Goal: Transaction & Acquisition: Purchase product/service

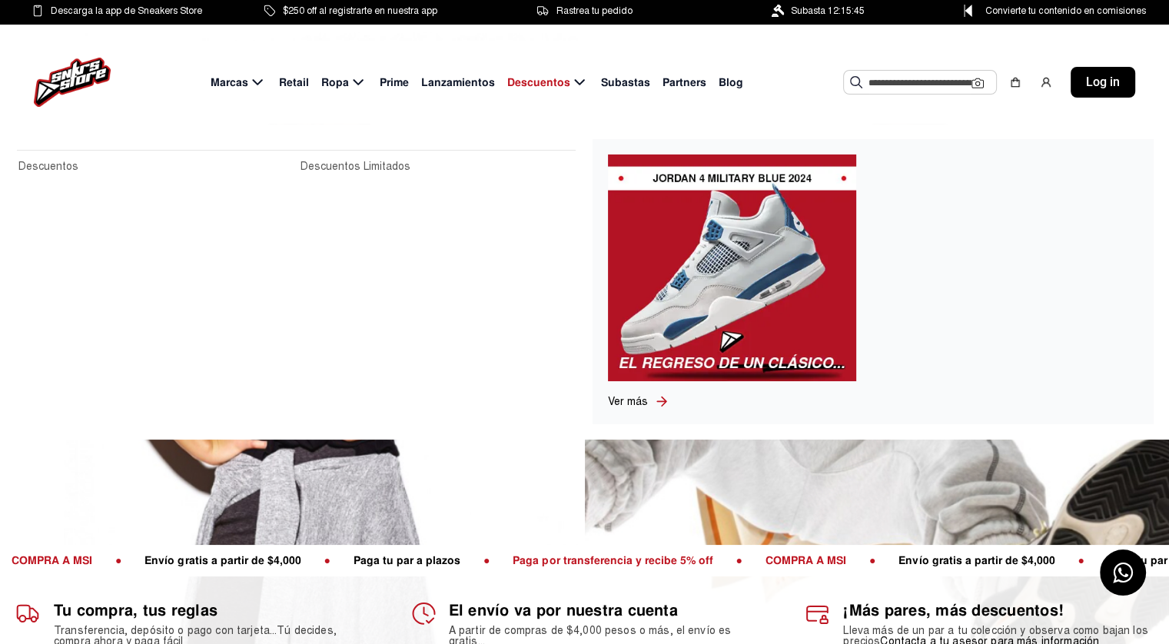
click at [536, 78] on span "Descuentos" at bounding box center [538, 83] width 63 height 16
click at [59, 170] on link "Descuentos" at bounding box center [154, 166] width 273 height 17
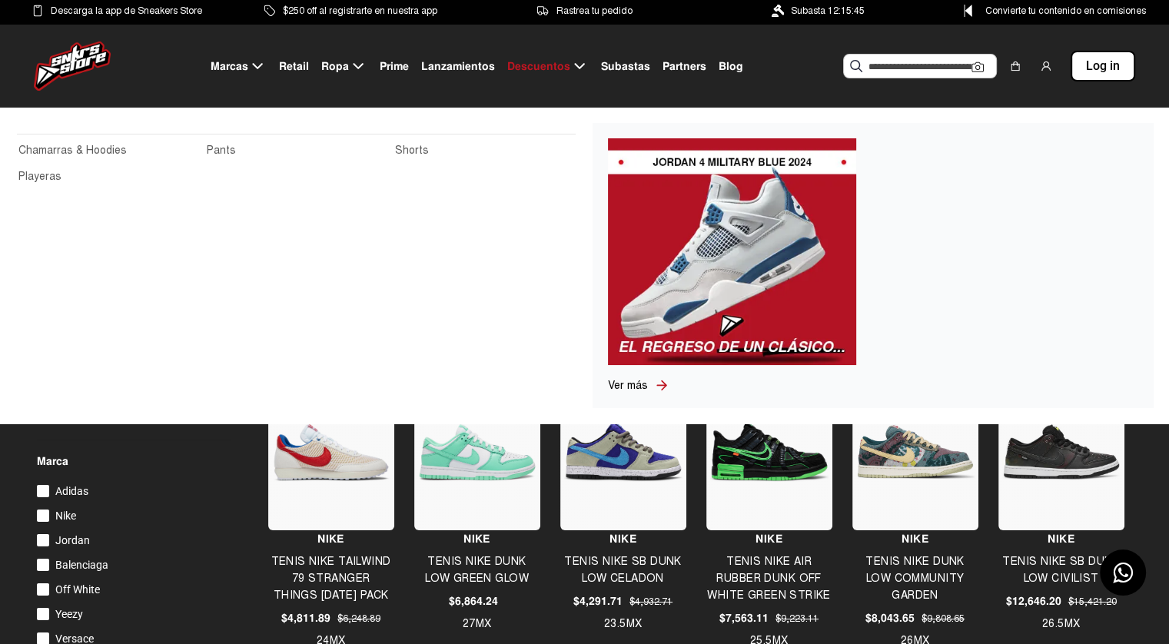
click at [349, 62] on span "Ropa" at bounding box center [335, 66] width 28 height 16
click at [112, 151] on link "Chamarras & Hoodies" at bounding box center [107, 150] width 179 height 17
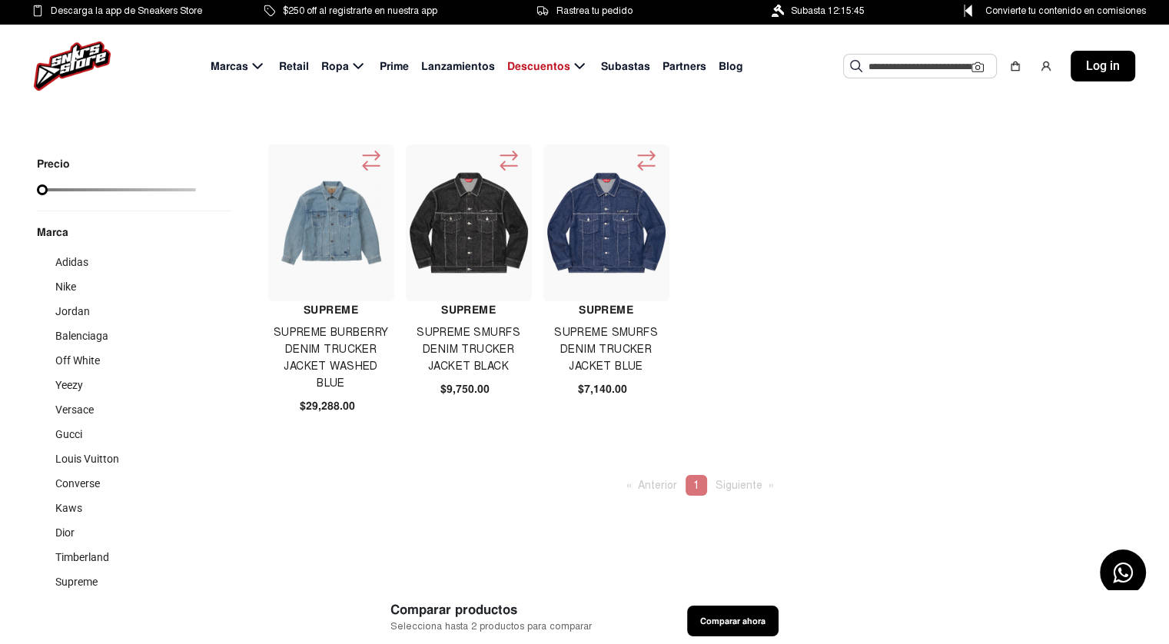
click at [741, 477] on li "Siguiente page" at bounding box center [745, 485] width 74 height 21
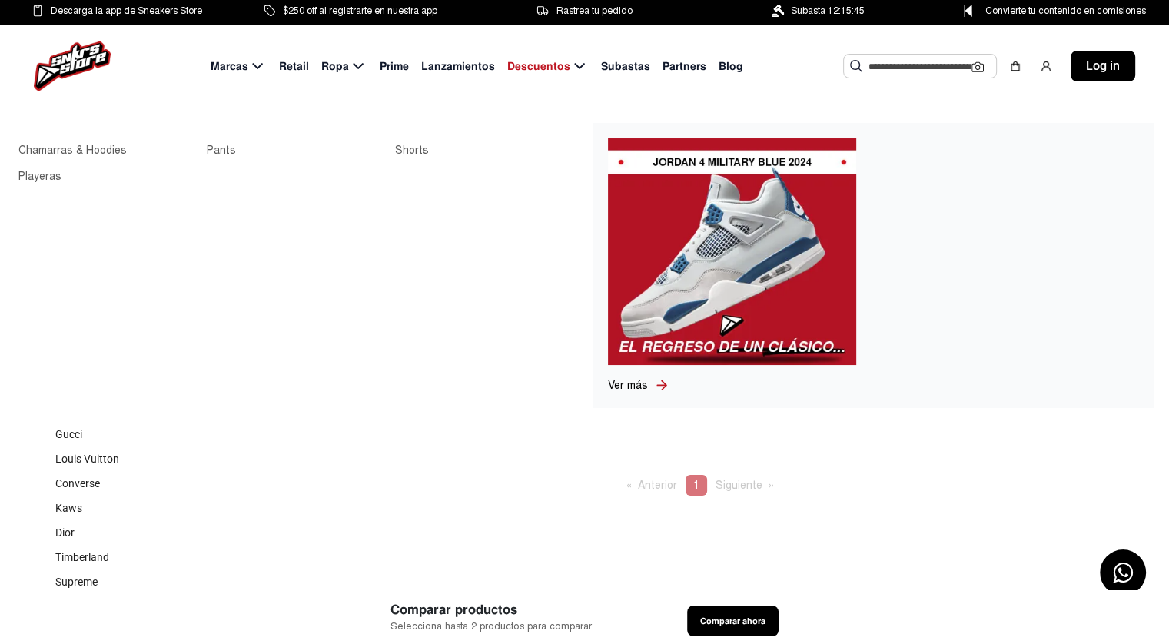
click at [360, 68] on icon at bounding box center [358, 66] width 10 height 6
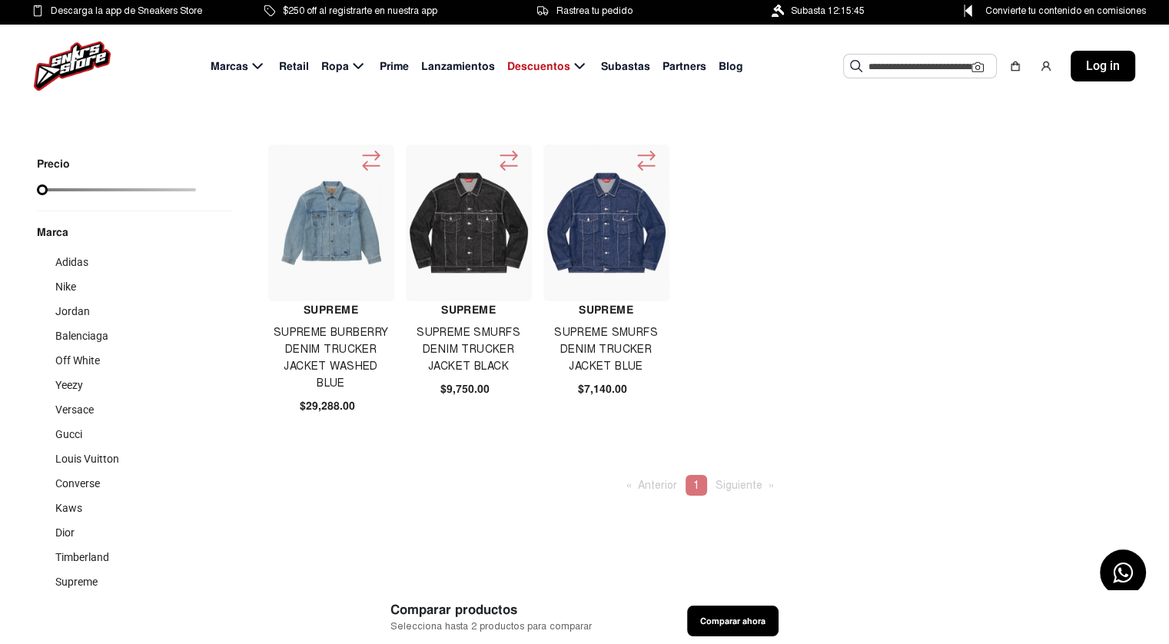
click at [464, 98] on div "Marcas Retail Ropa Prime Lanzamientos Descuentos Subastas Partners Blog Sugeren…" at bounding box center [584, 66] width 1169 height 83
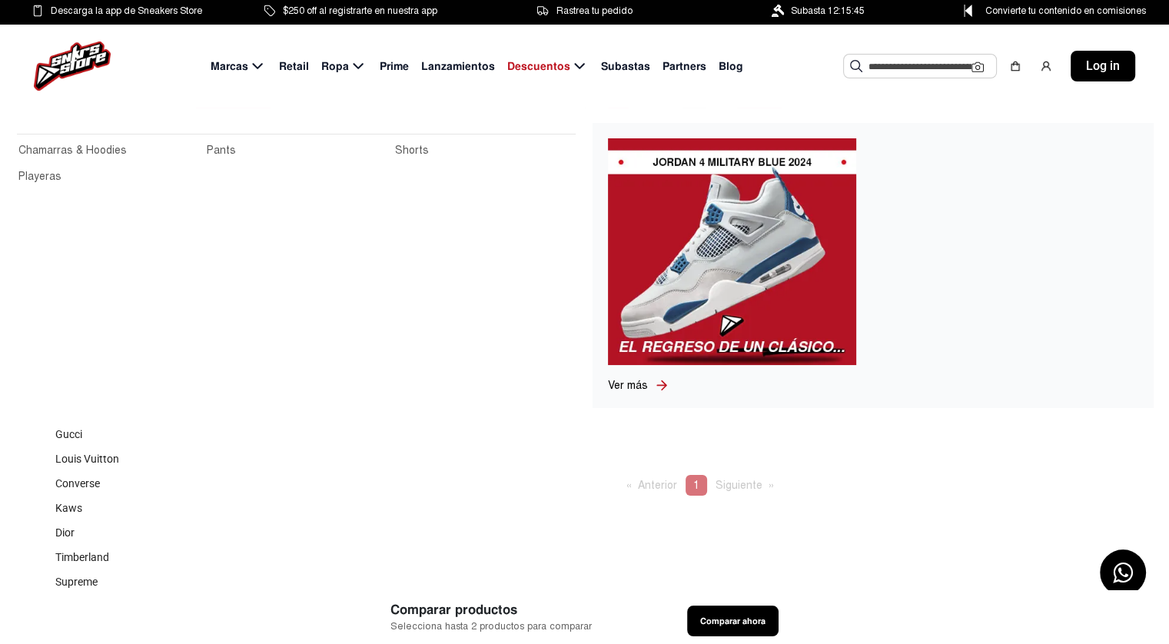
click at [344, 65] on span "Ropa" at bounding box center [335, 66] width 28 height 16
click at [332, 68] on span "Ropa" at bounding box center [335, 66] width 28 height 16
click at [370, 132] on h2 at bounding box center [296, 130] width 559 height 10
click at [357, 67] on icon at bounding box center [358, 66] width 18 height 19
click at [250, 145] on link "Pants" at bounding box center [296, 150] width 179 height 17
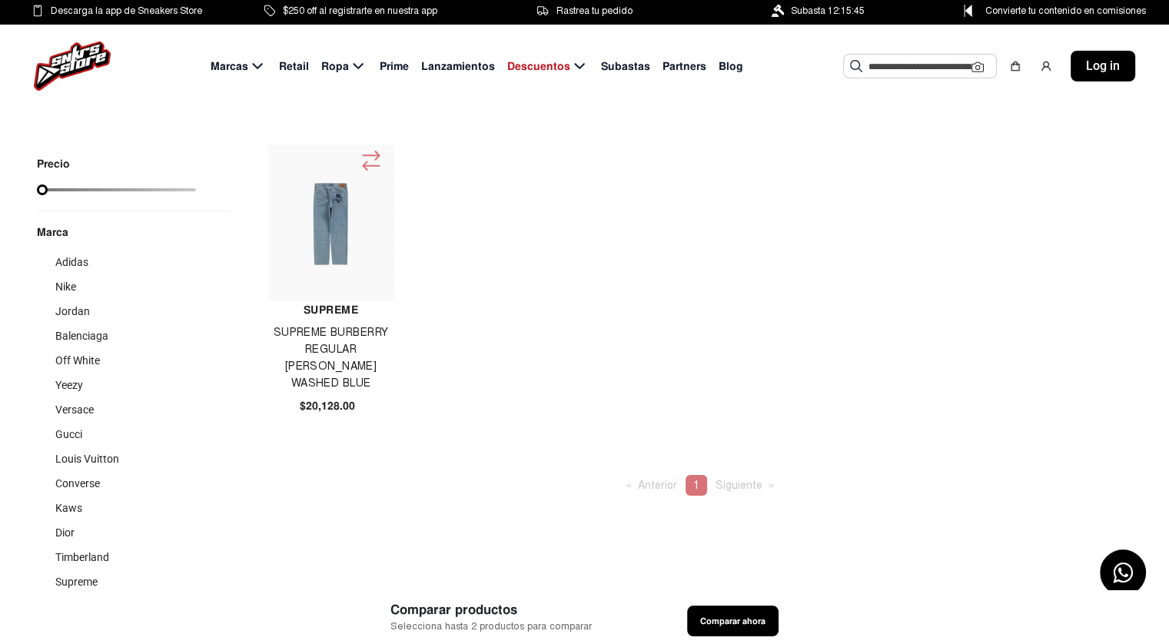
click at [337, 232] on img at bounding box center [331, 223] width 118 height 88
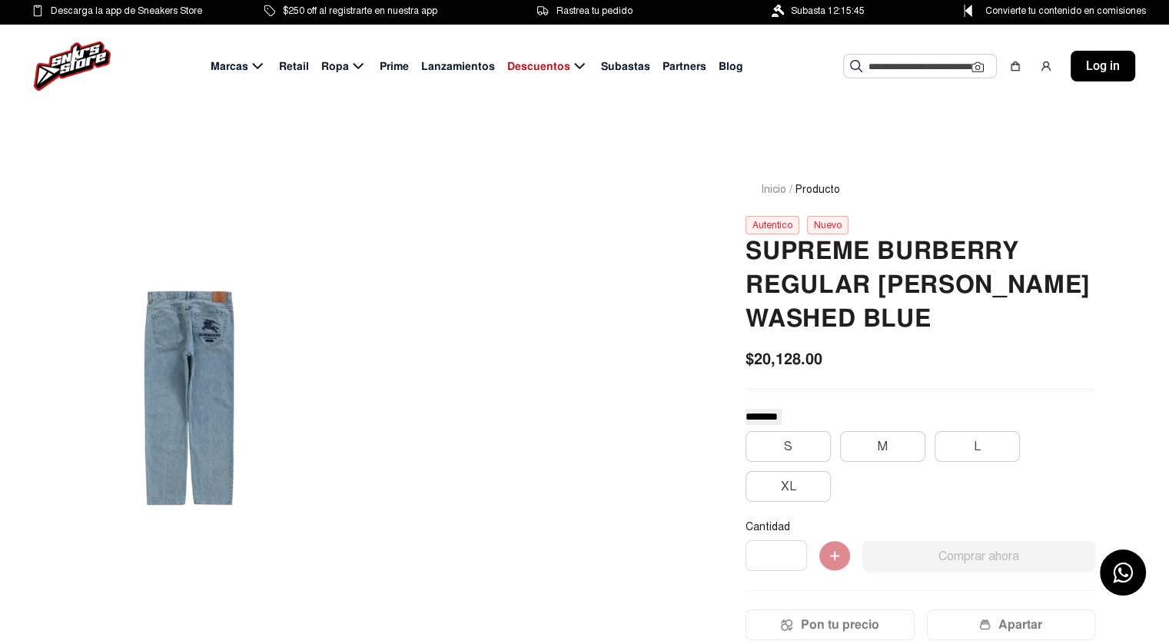
click at [298, 71] on span "Retail" at bounding box center [294, 66] width 30 height 16
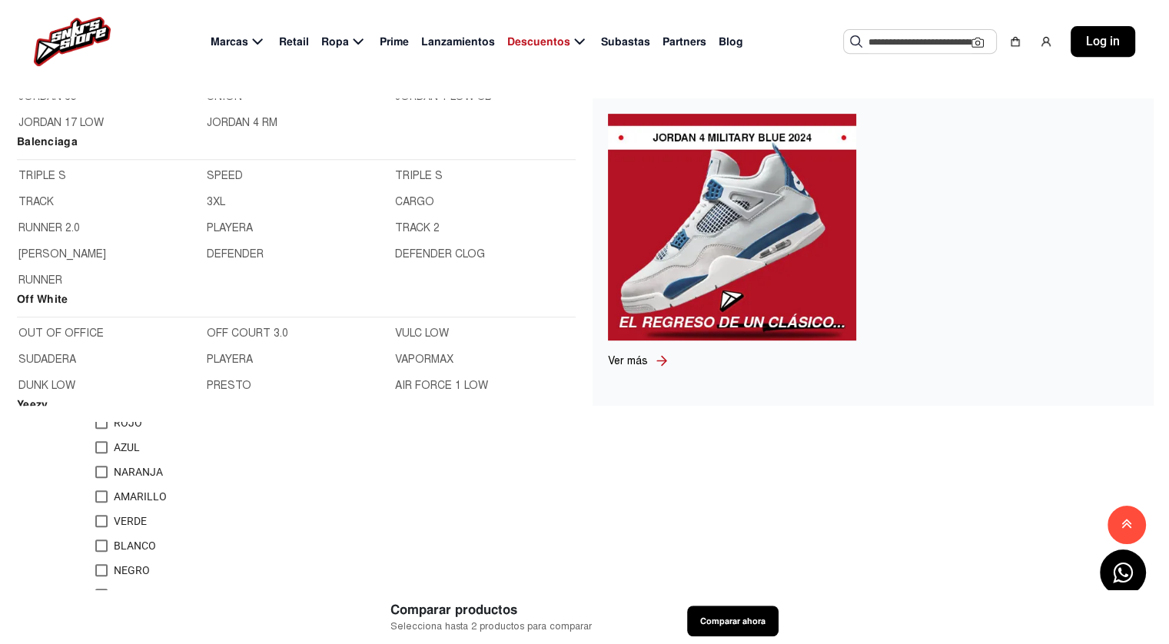
scroll to position [802, 0]
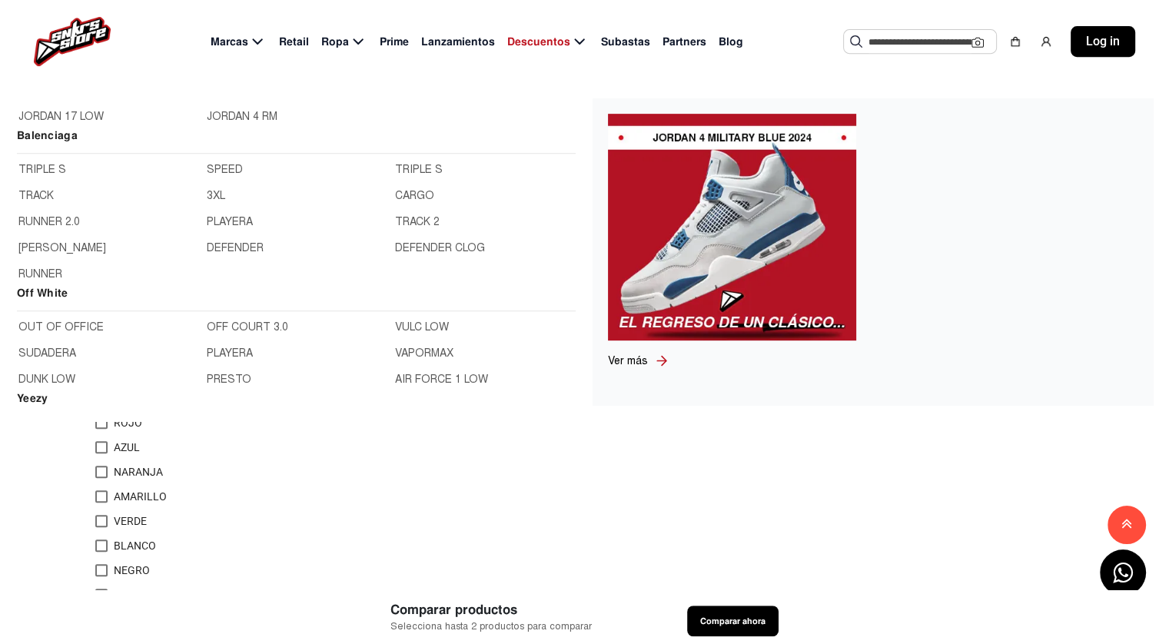
click at [55, 169] on link "TRIPLE S" at bounding box center [107, 169] width 179 height 17
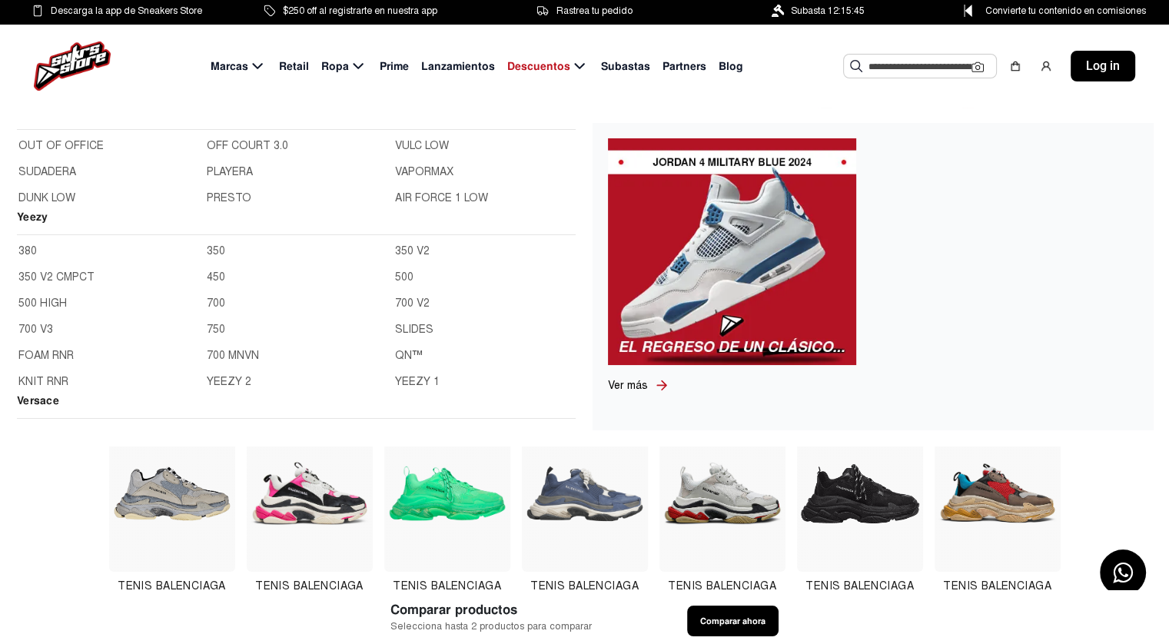
scroll to position [1013, 0]
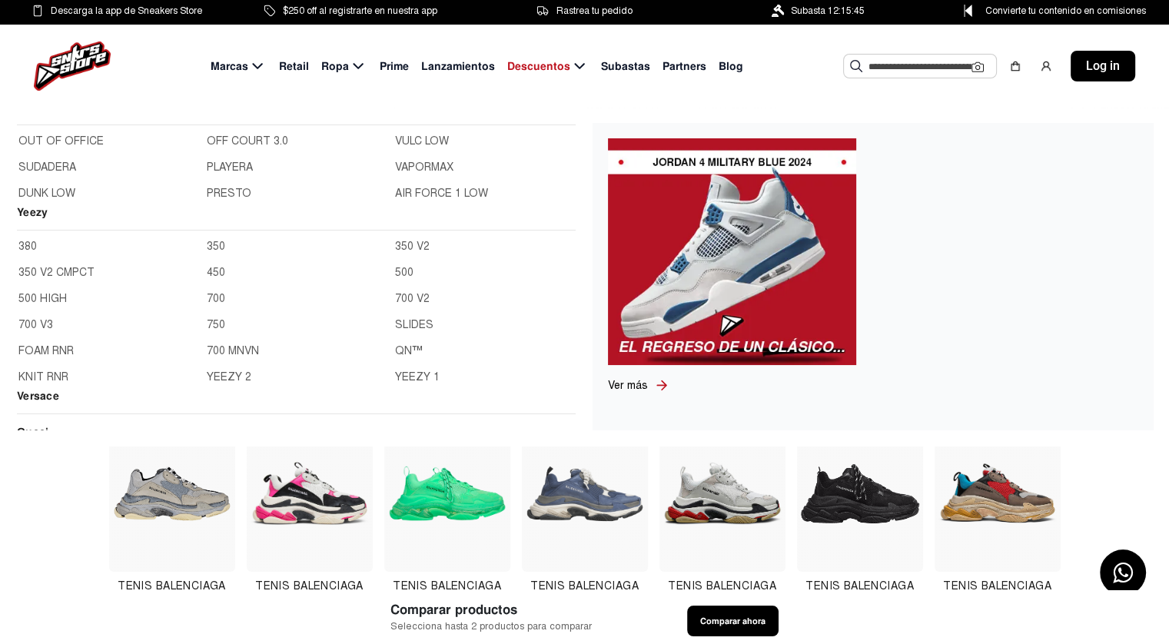
click at [28, 244] on link "380" at bounding box center [107, 246] width 179 height 17
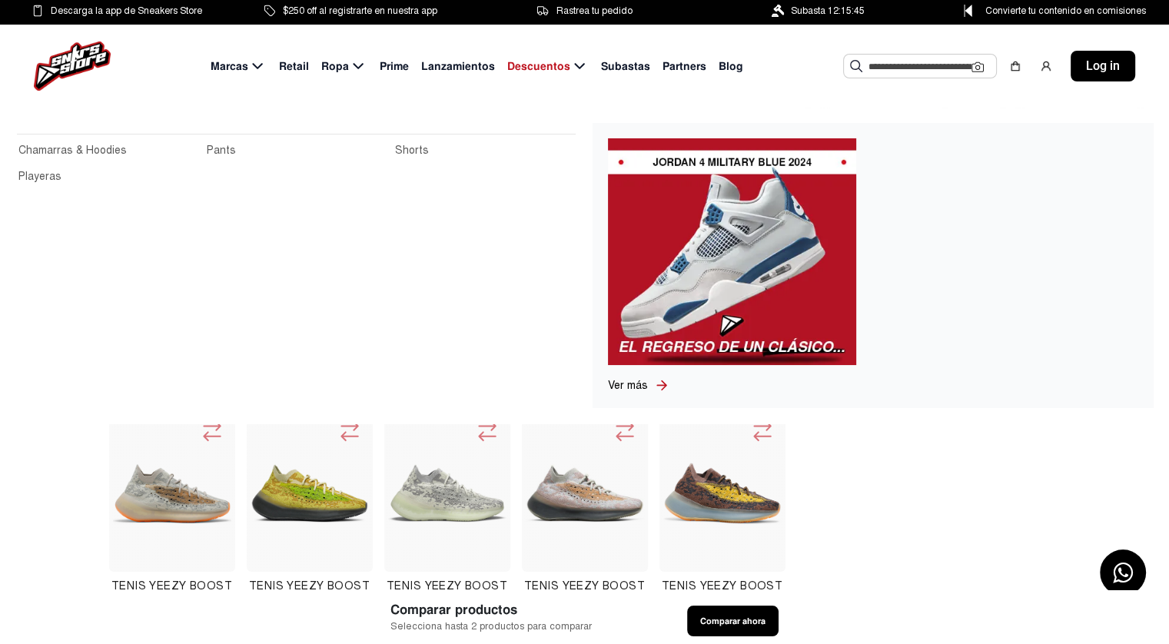
click at [886, 71] on input "text" at bounding box center [920, 66] width 103 height 23
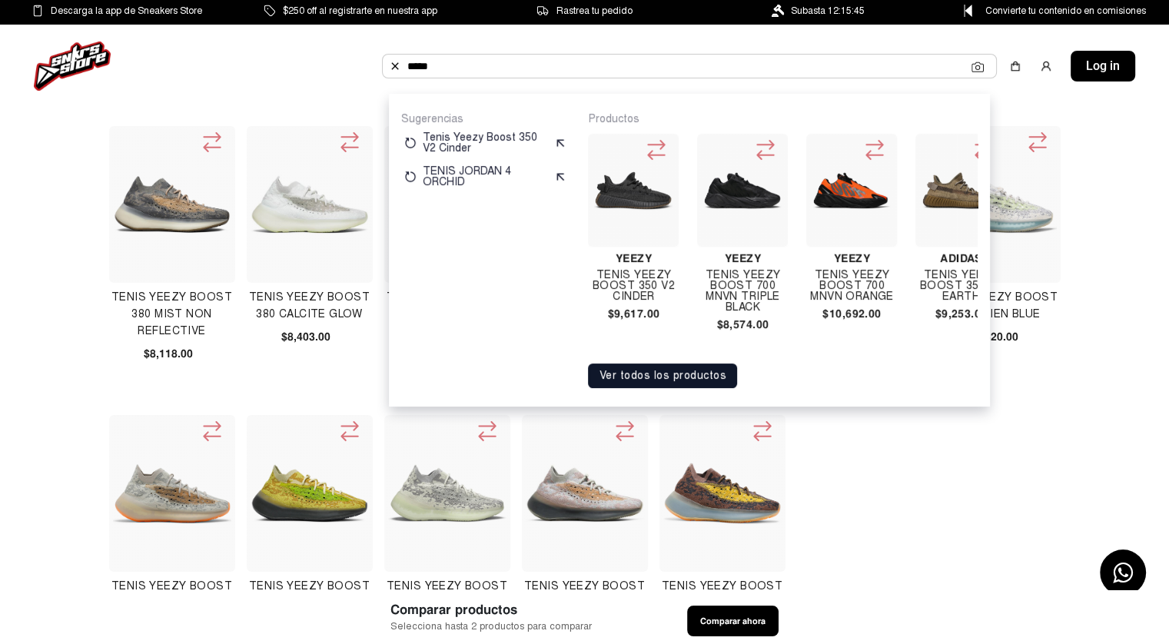
type input "*****"
click at [663, 378] on button "Ver todos los productos" at bounding box center [662, 376] width 149 height 25
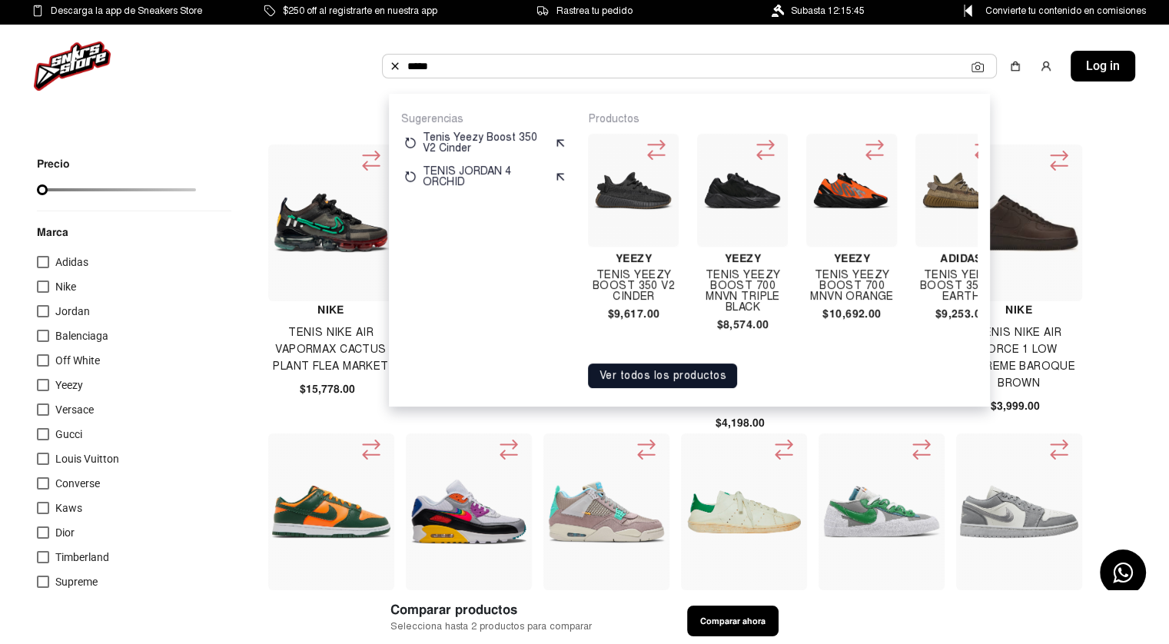
click at [668, 388] on button "Ver todos los productos" at bounding box center [662, 376] width 149 height 25
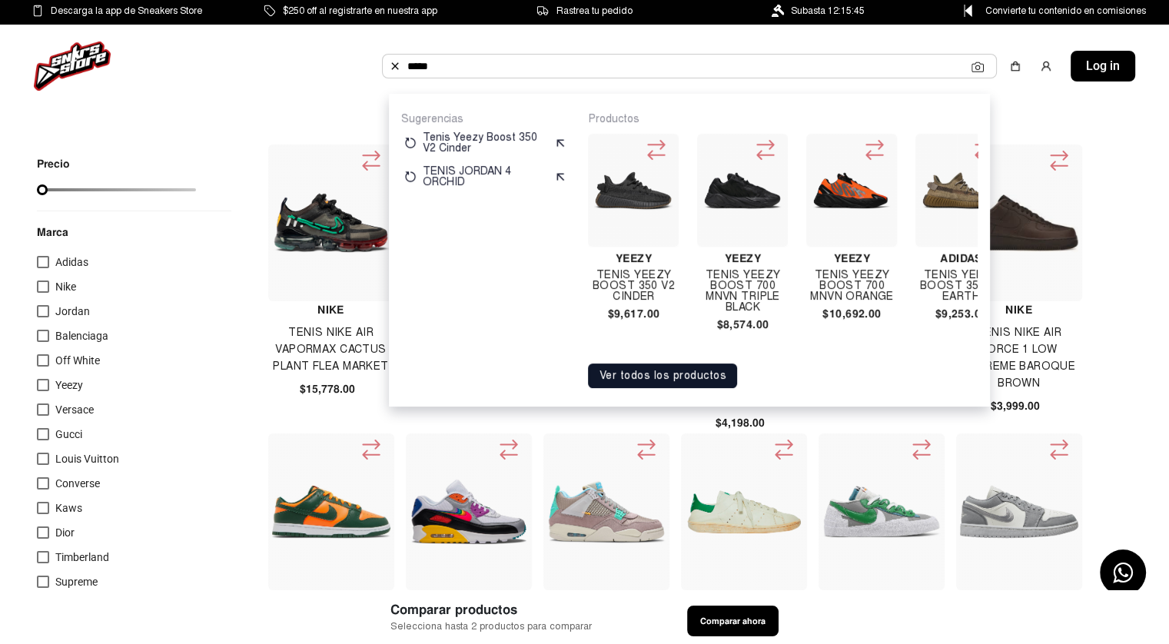
click at [373, 98] on div "Marcas Retail Ropa Prime Lanzamientos Descuentos Subastas Partners Blog ***** S…" at bounding box center [584, 66] width 1169 height 83
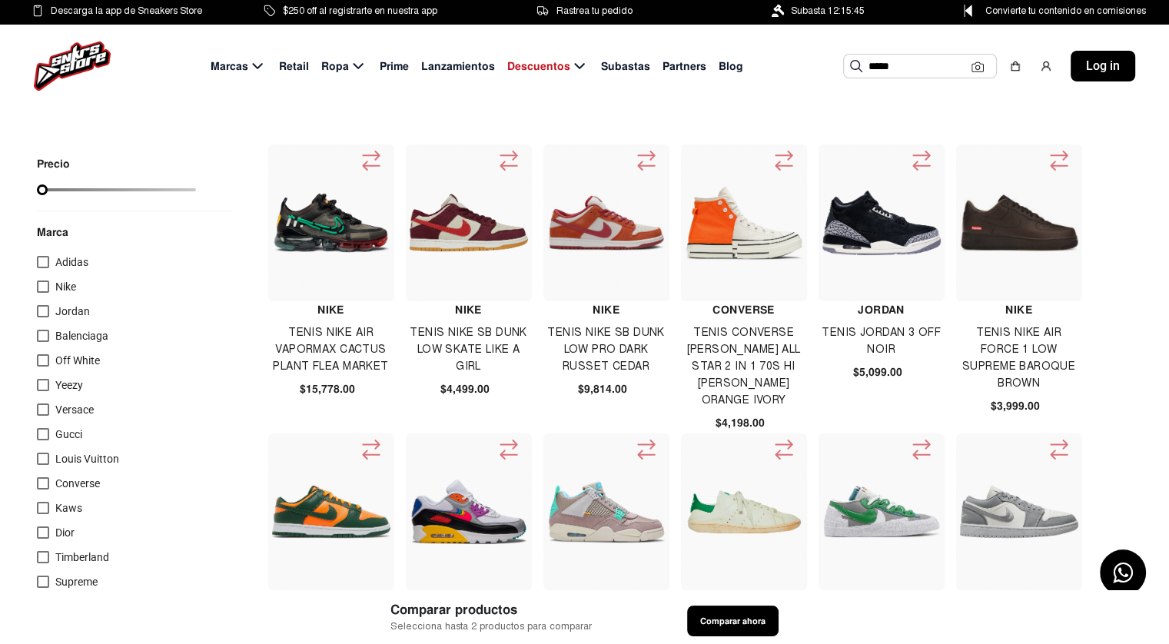
click at [928, 58] on input "*****" at bounding box center [920, 66] width 103 height 23
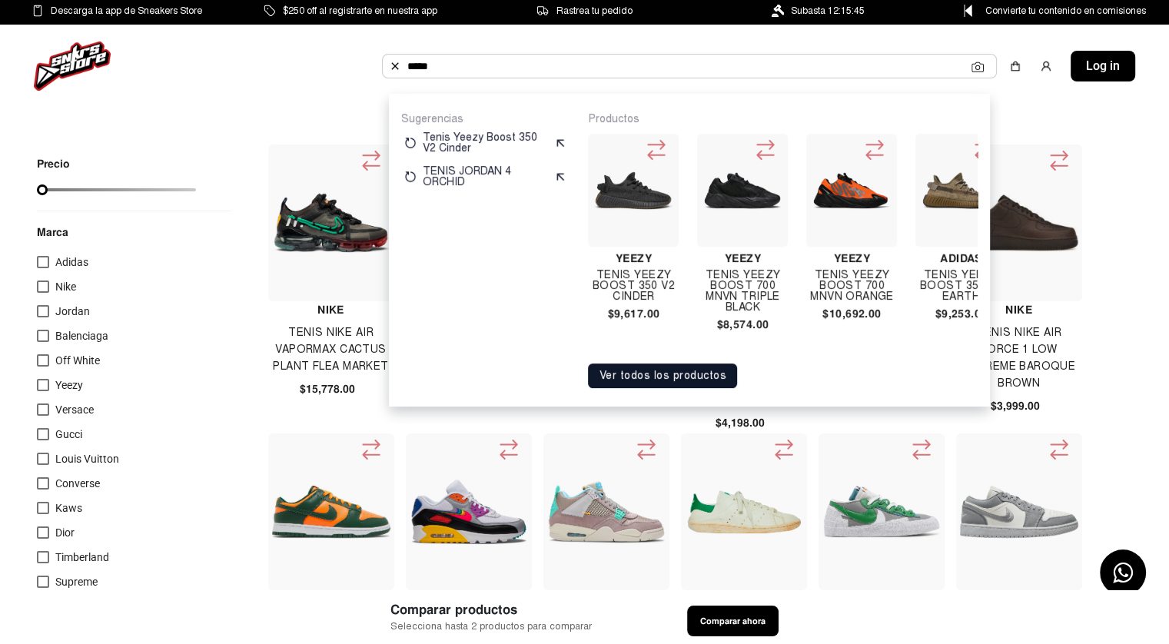
click at [643, 379] on button "Ver todos los productos" at bounding box center [662, 376] width 149 height 25
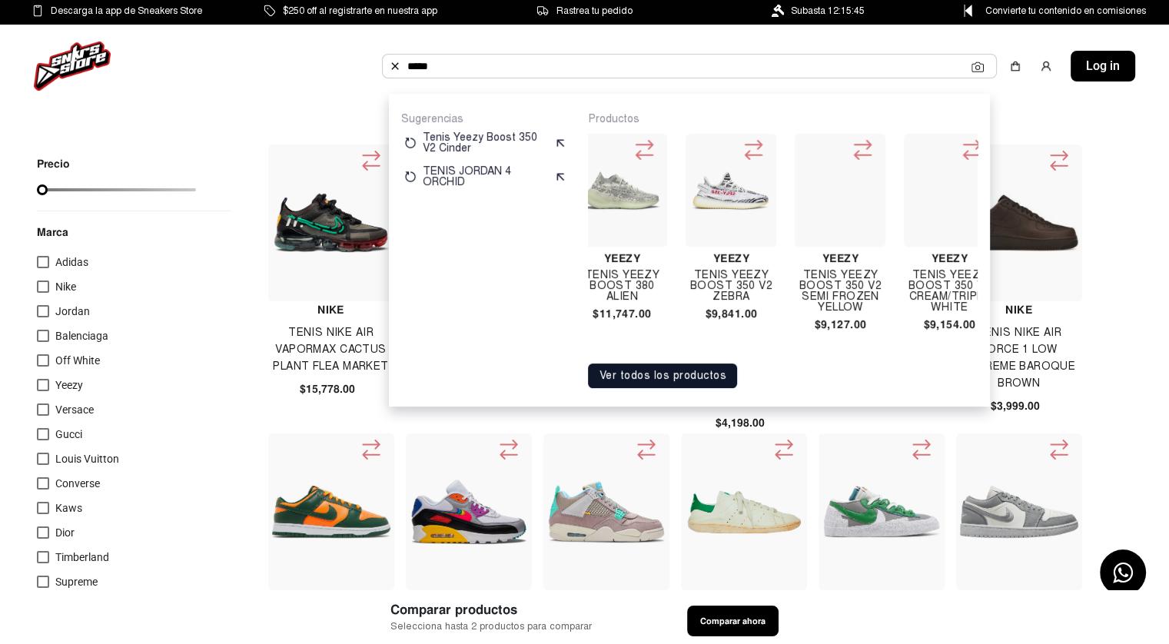
scroll to position [0, 3523]
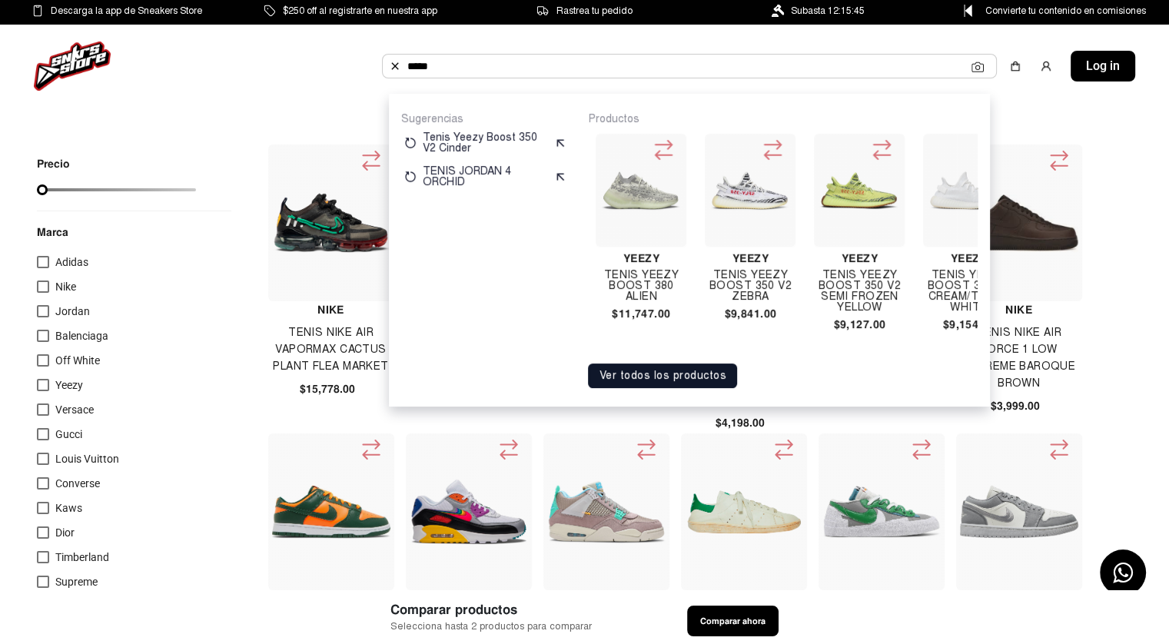
click at [722, 271] on h4 "Tenis Yeezy Boost 350 V2 Zebra" at bounding box center [750, 286] width 91 height 32
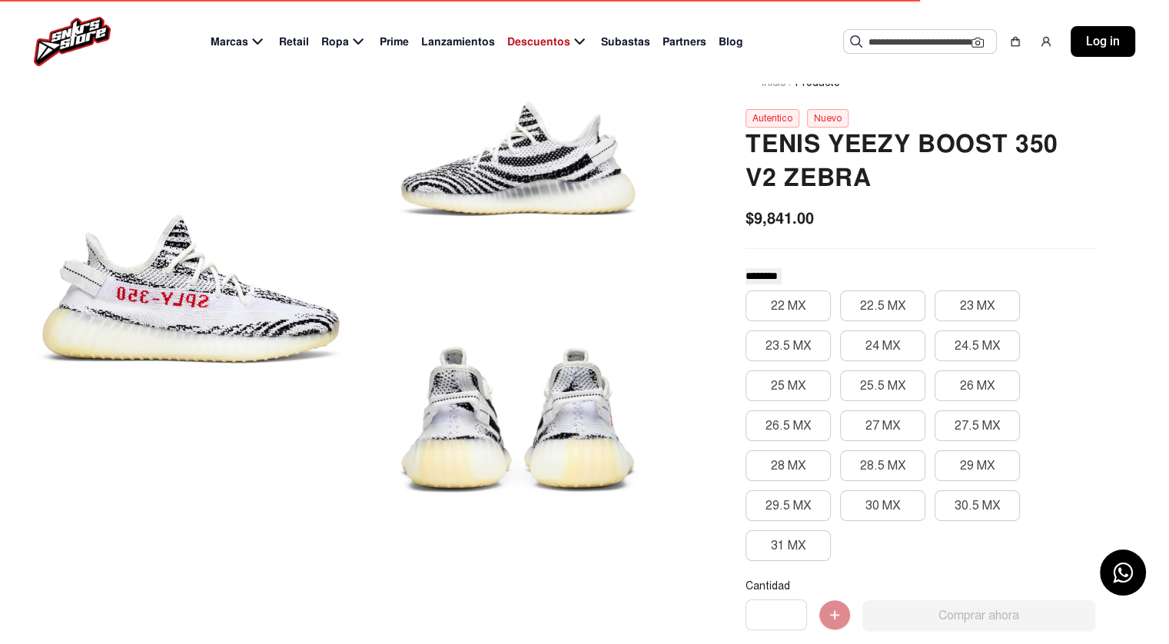
scroll to position [108, 0]
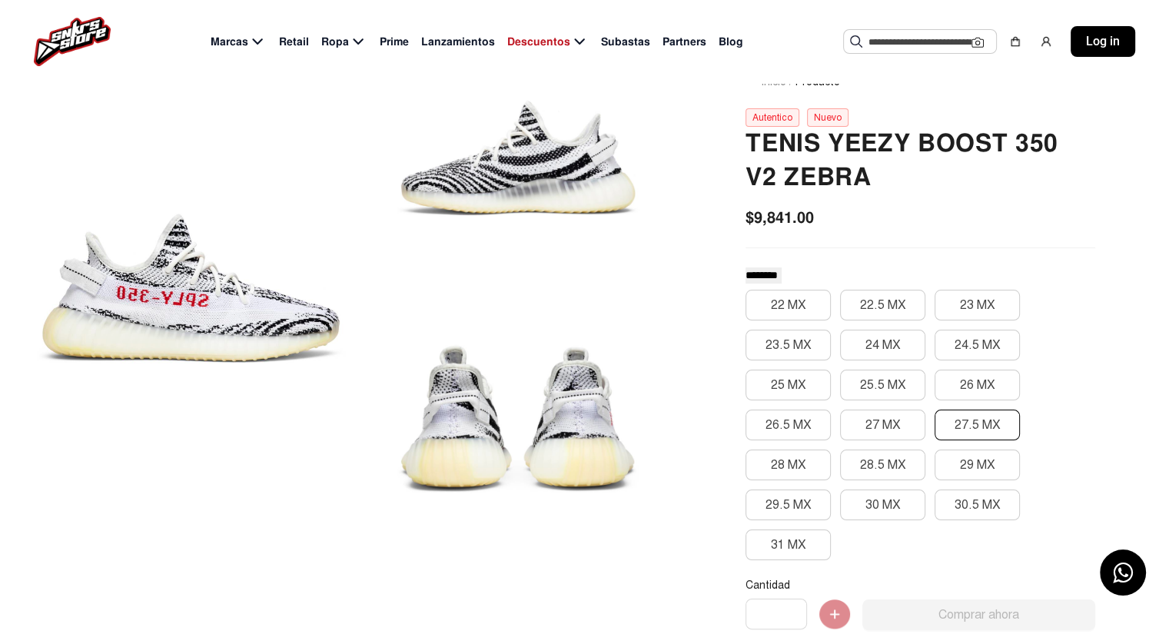
click at [989, 419] on button "27.5 MX" at bounding box center [977, 425] width 85 height 31
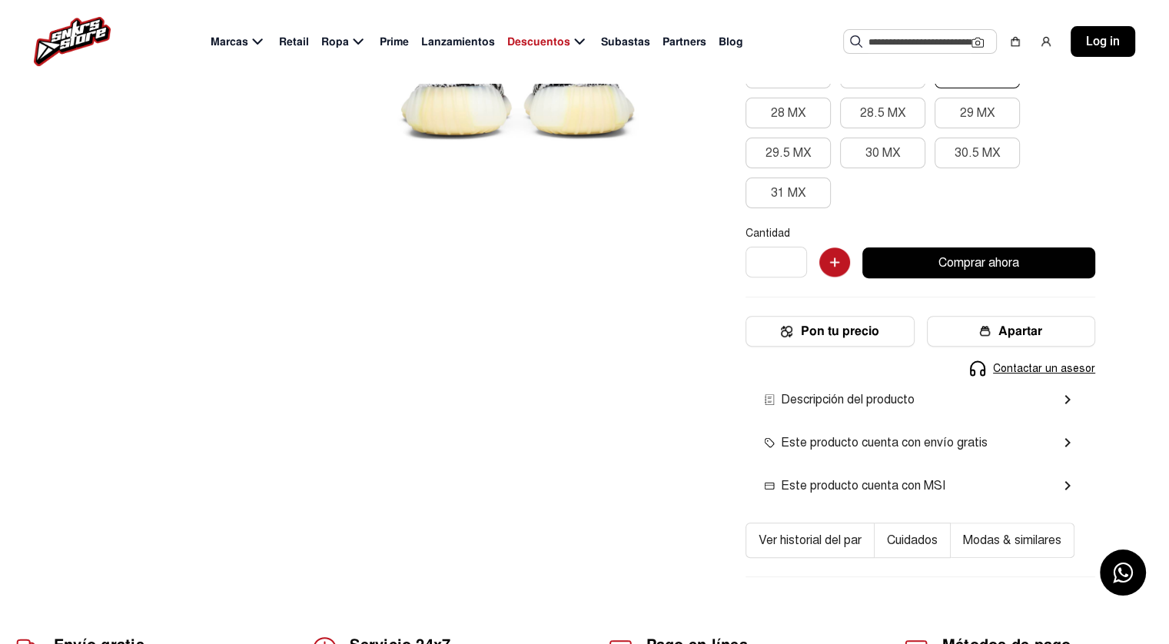
scroll to position [460, 0]
click at [827, 253] on img "button" at bounding box center [834, 262] width 31 height 31
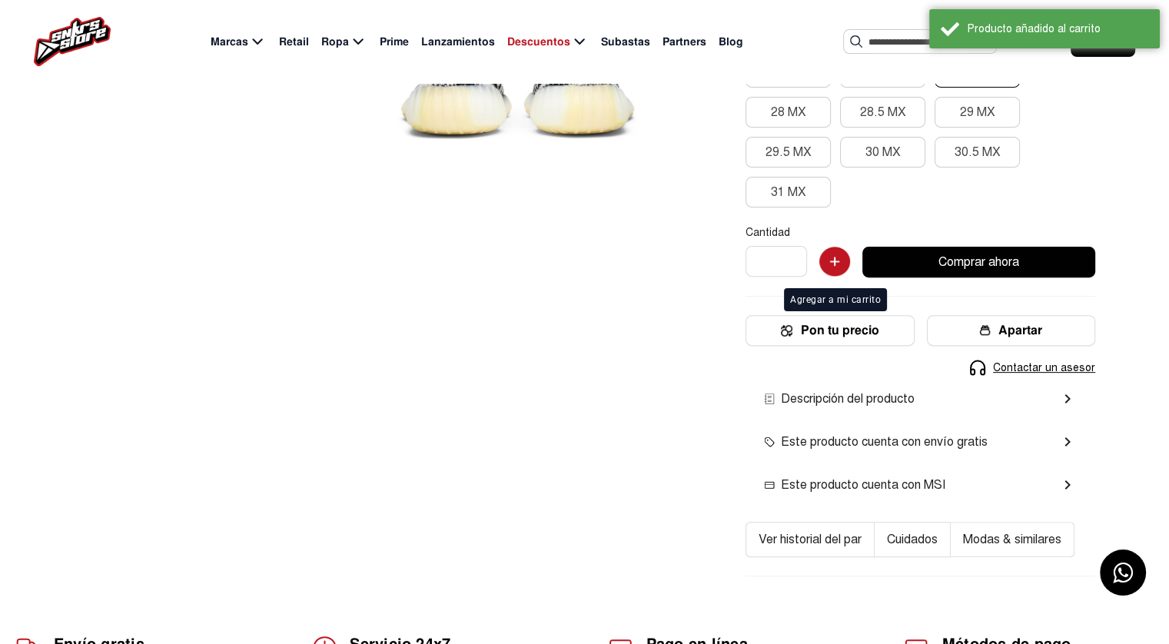
click at [827, 253] on img "button" at bounding box center [834, 262] width 31 height 31
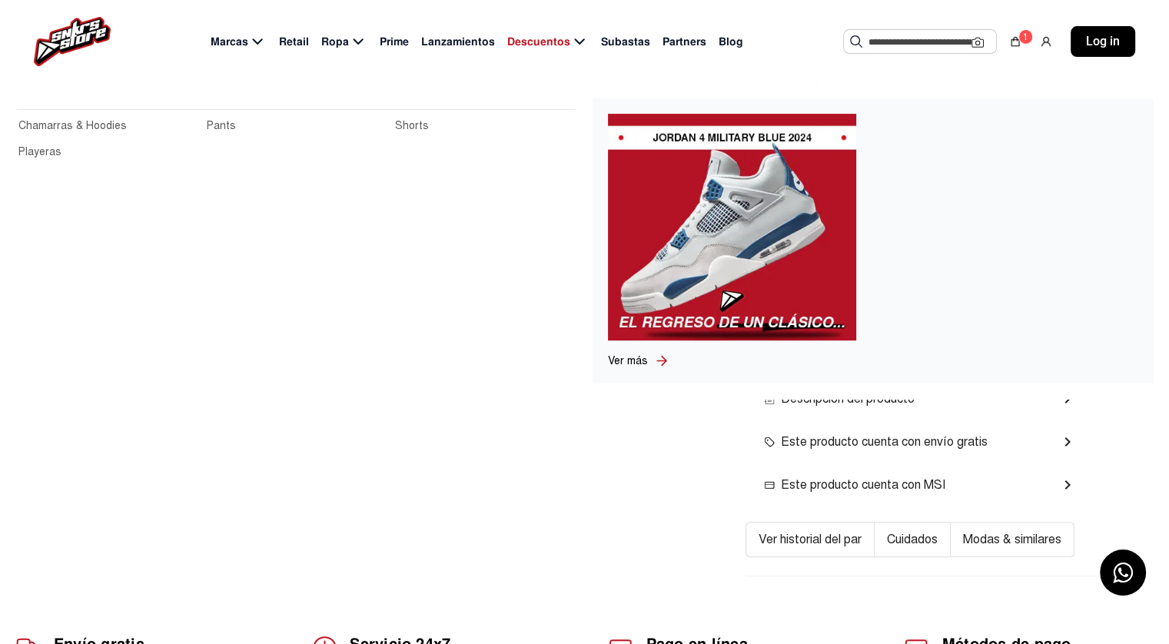
click at [341, 42] on span "Ropa" at bounding box center [335, 42] width 28 height 16
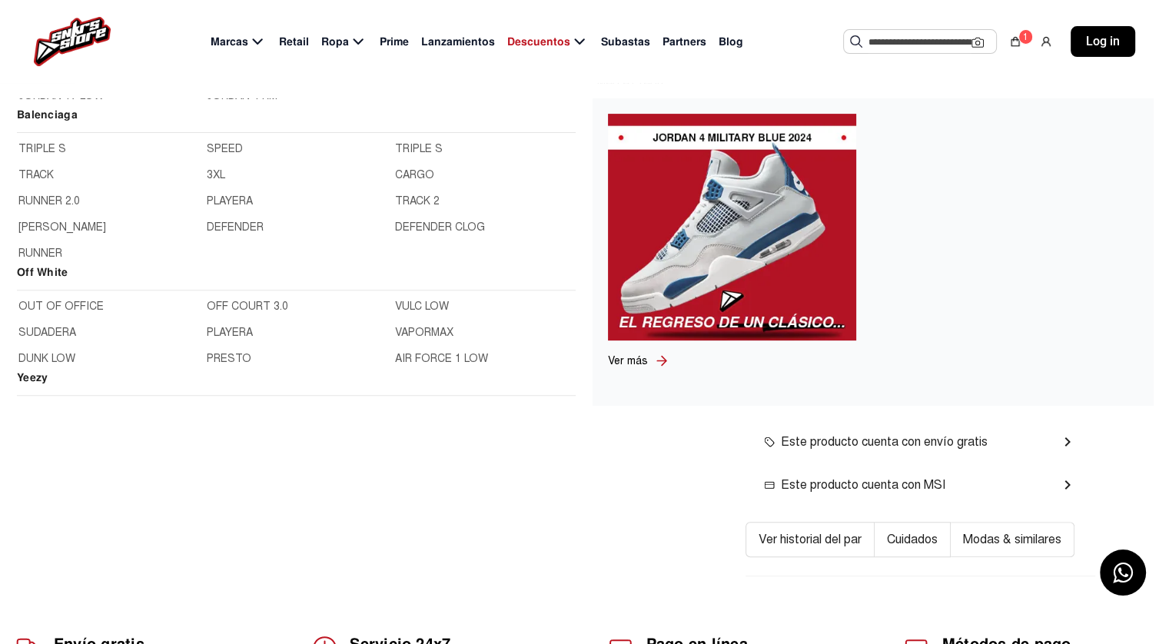
scroll to position [825, 0]
click at [210, 153] on link "SPEED" at bounding box center [296, 146] width 179 height 17
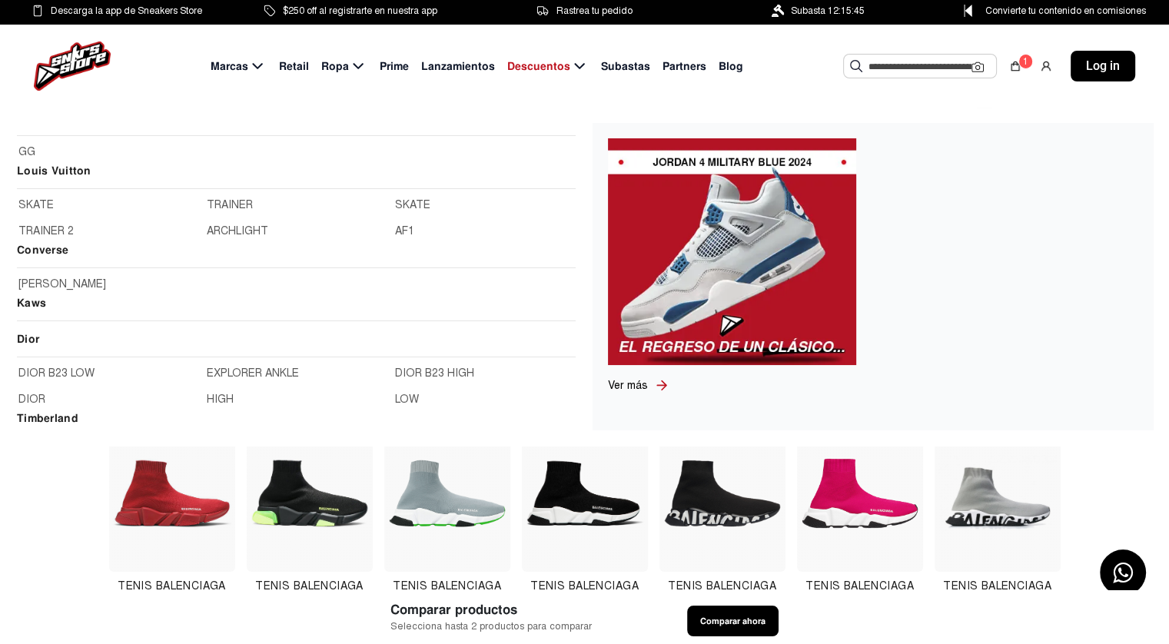
scroll to position [1331, 0]
click at [42, 201] on link "SKATE" at bounding box center [107, 201] width 179 height 17
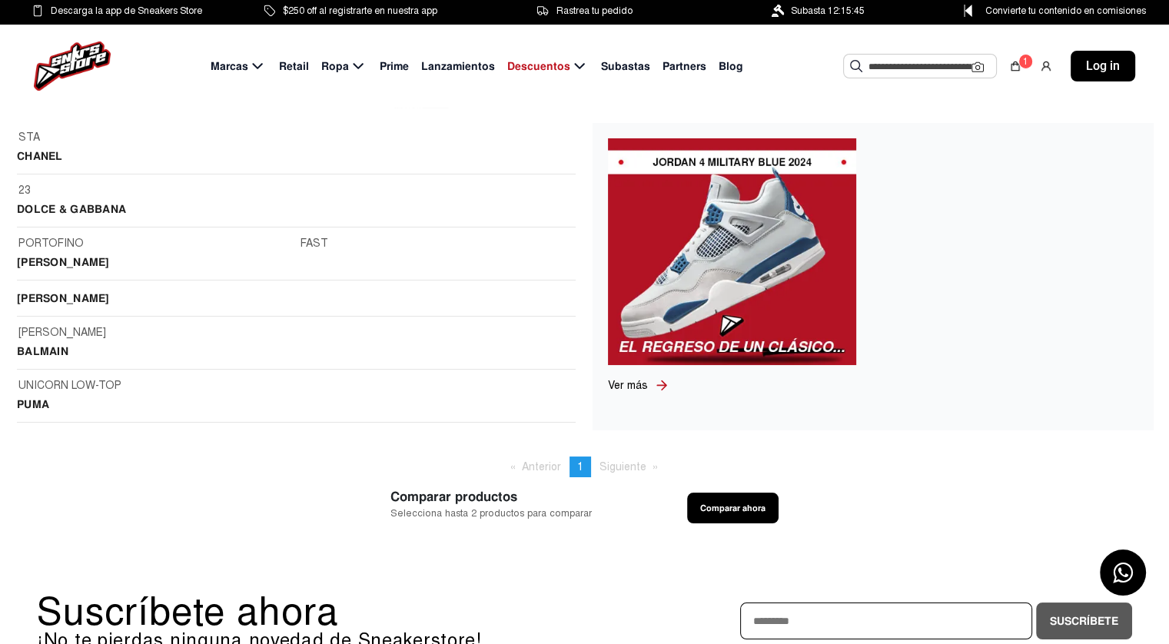
scroll to position [2336, 0]
click at [58, 241] on link "PORTOFINO" at bounding box center [154, 247] width 273 height 17
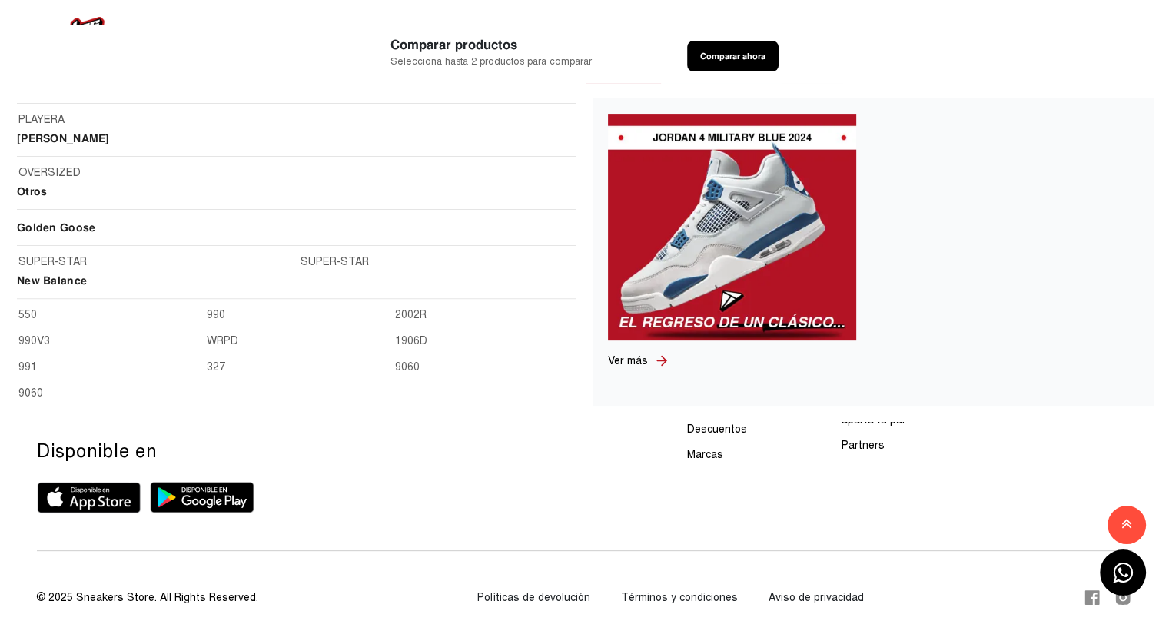
scroll to position [1765, 0]
click at [61, 258] on link "SUPER-STAR" at bounding box center [154, 265] width 273 height 17
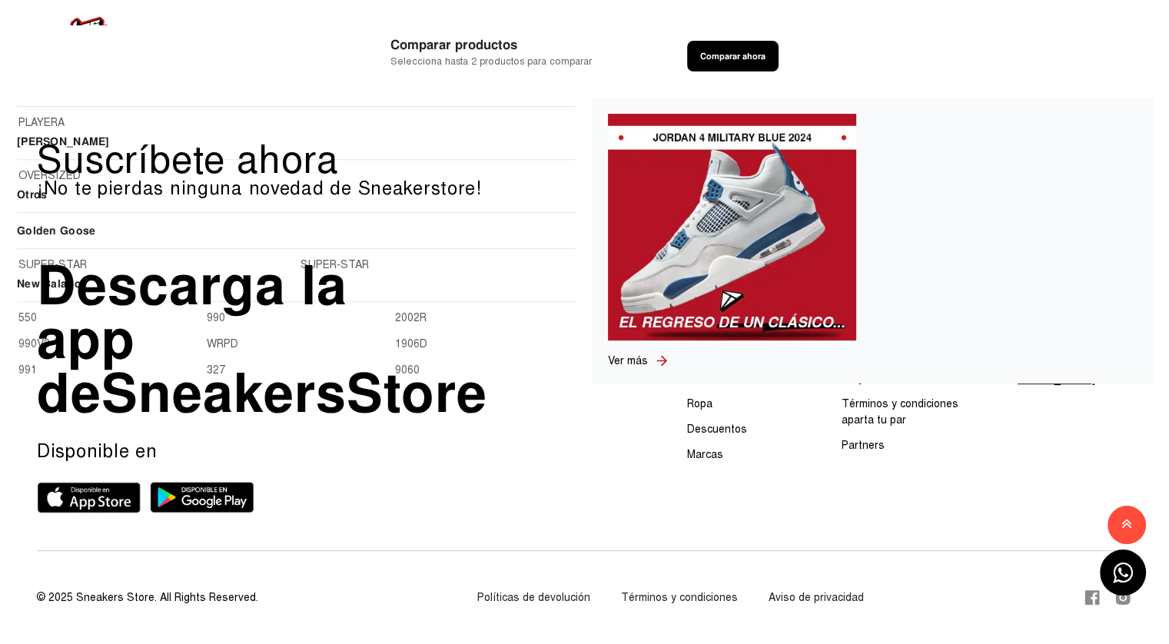
scroll to position [493, 0]
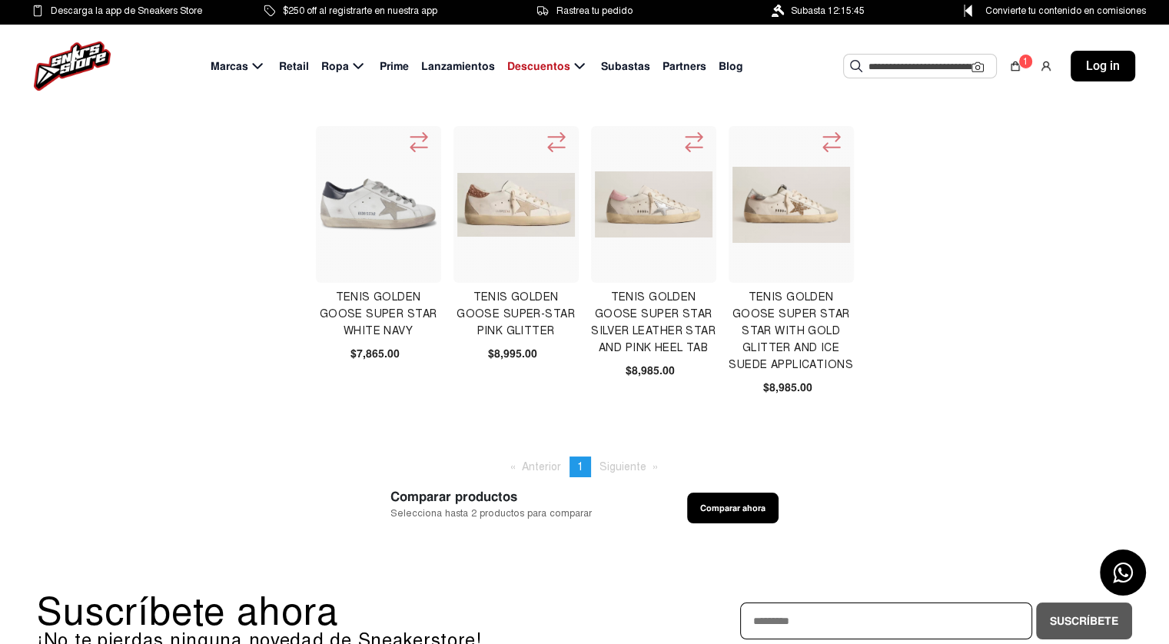
click at [773, 234] on img at bounding box center [791, 205] width 118 height 76
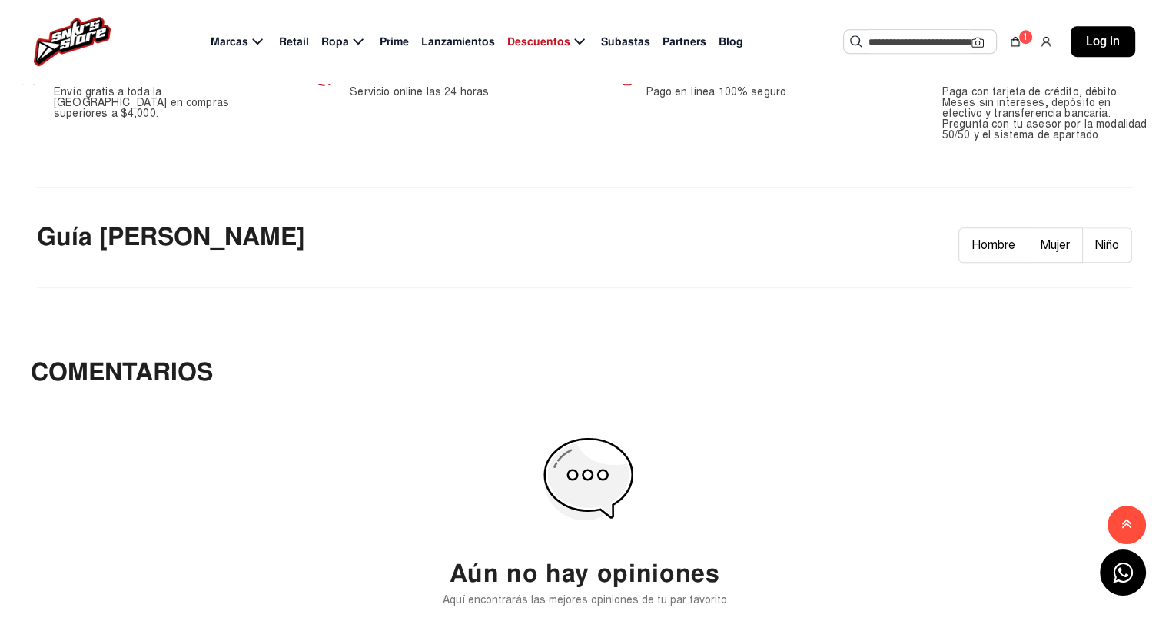
scroll to position [958, 0]
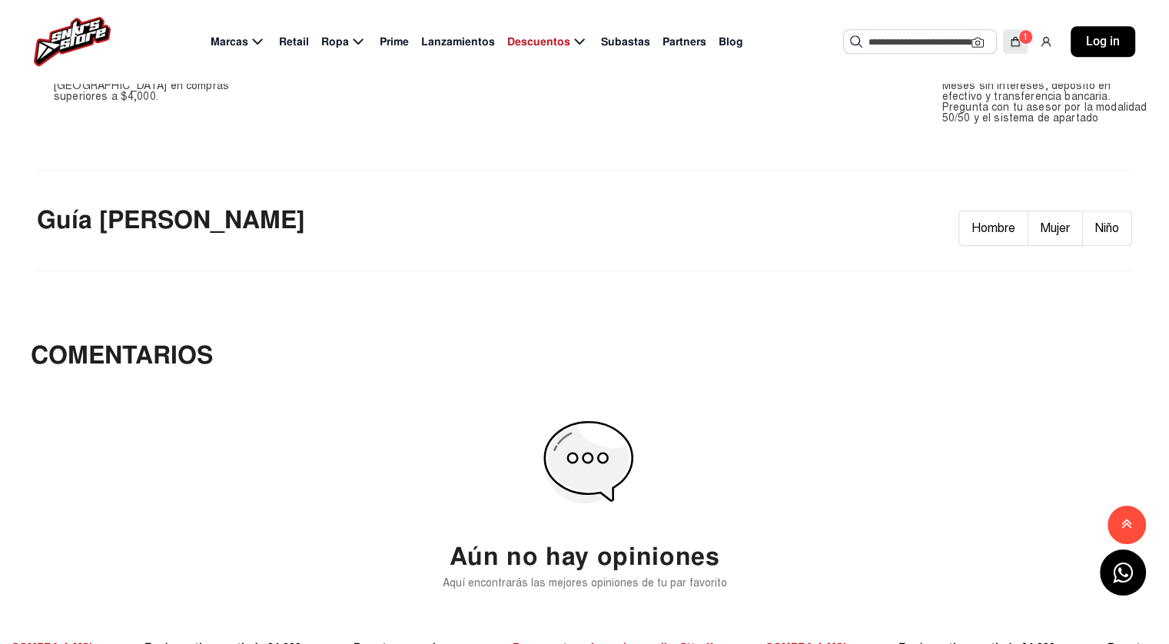
click at [1013, 45] on img at bounding box center [1015, 41] width 12 height 12
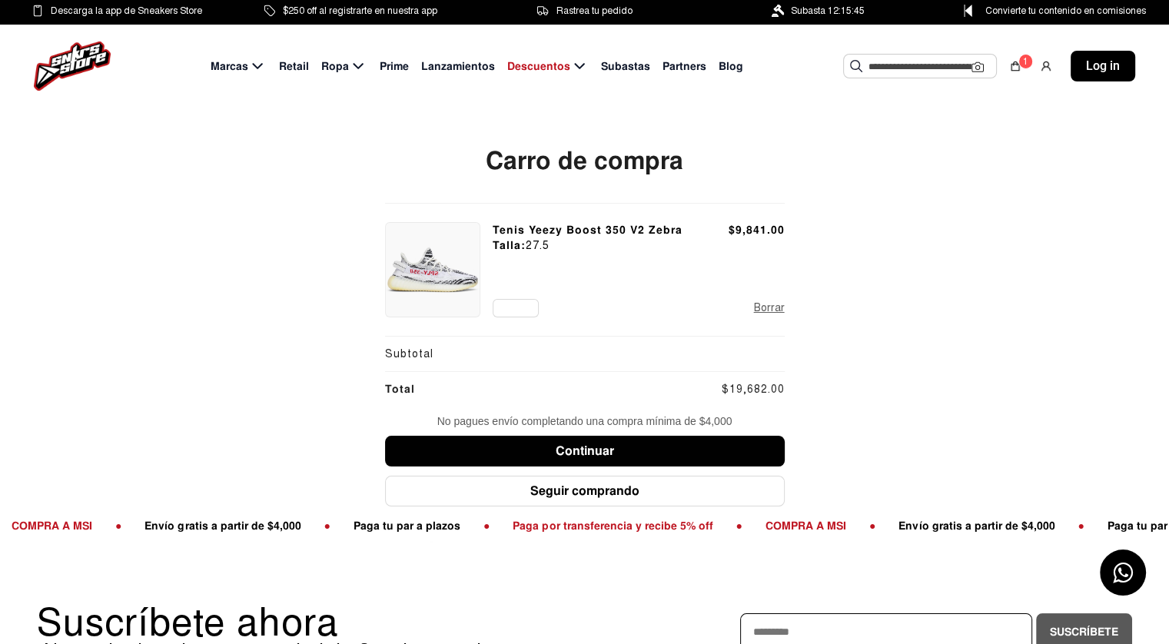
click at [513, 308] on input "*" at bounding box center [516, 308] width 46 height 18
type input "**"
click at [636, 68] on span "Subastas" at bounding box center [625, 66] width 49 height 16
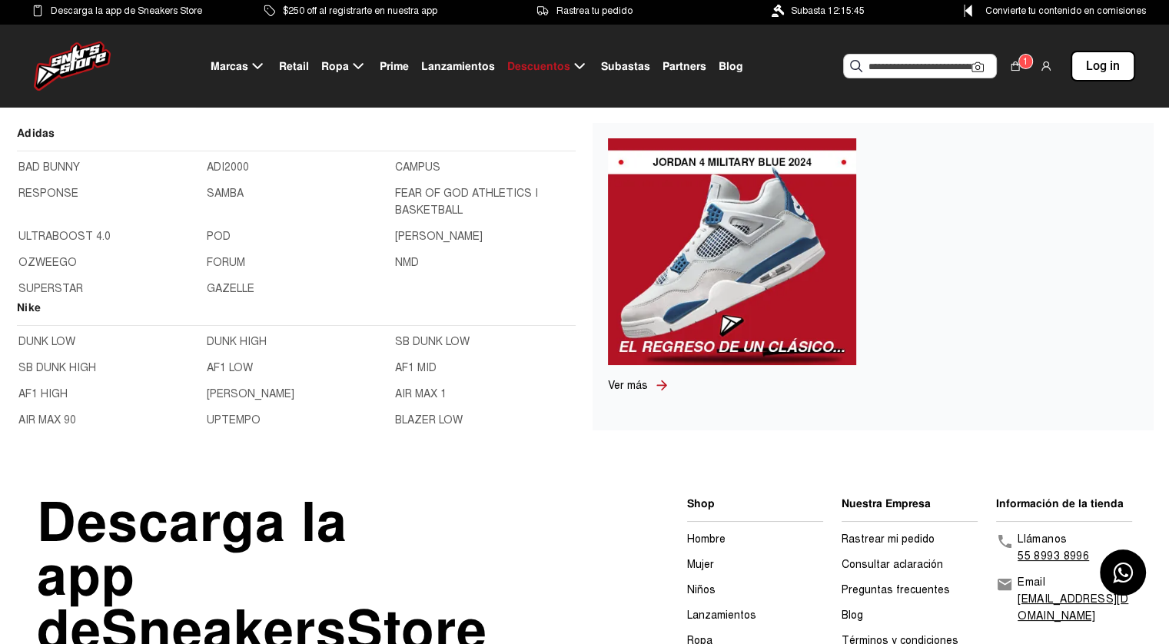
click at [248, 61] on span "Marcas" at bounding box center [230, 66] width 38 height 16
